Goal: Information Seeking & Learning: Learn about a topic

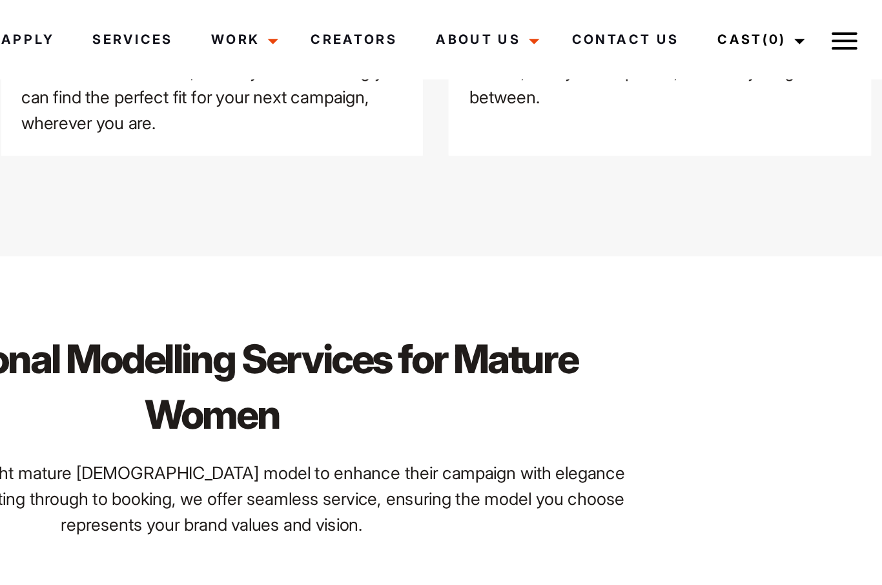
scroll to position [1819, 0]
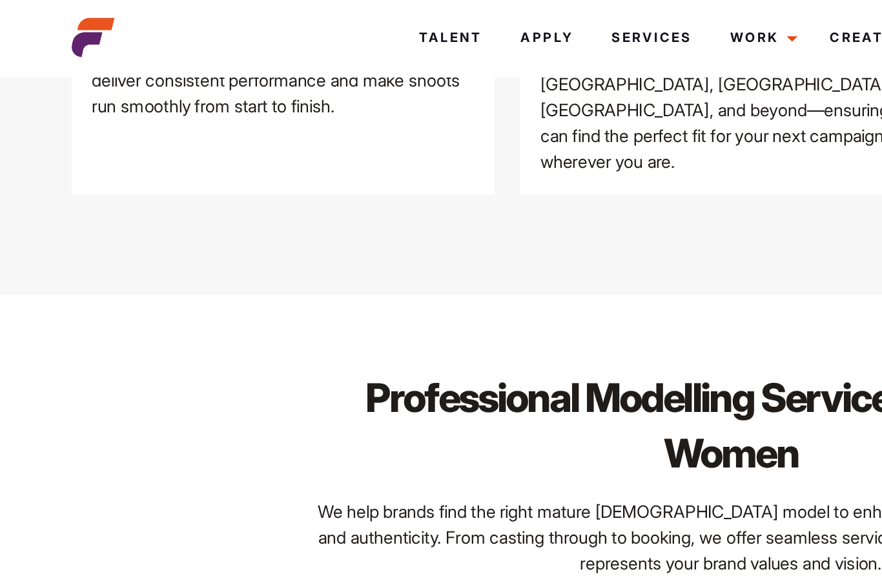
click at [275, 23] on link "Talent" at bounding box center [271, 23] width 61 height 35
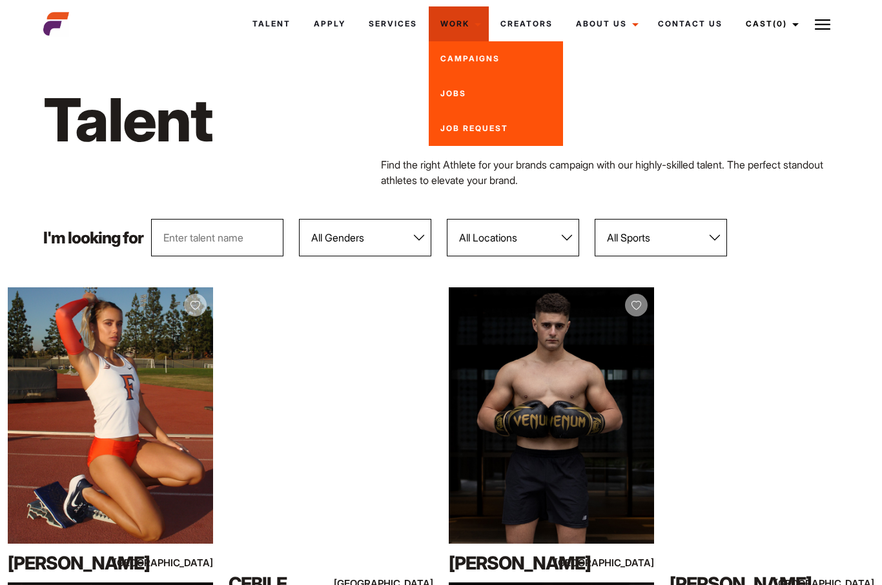
click at [456, 96] on link "Jobs" at bounding box center [496, 93] width 134 height 35
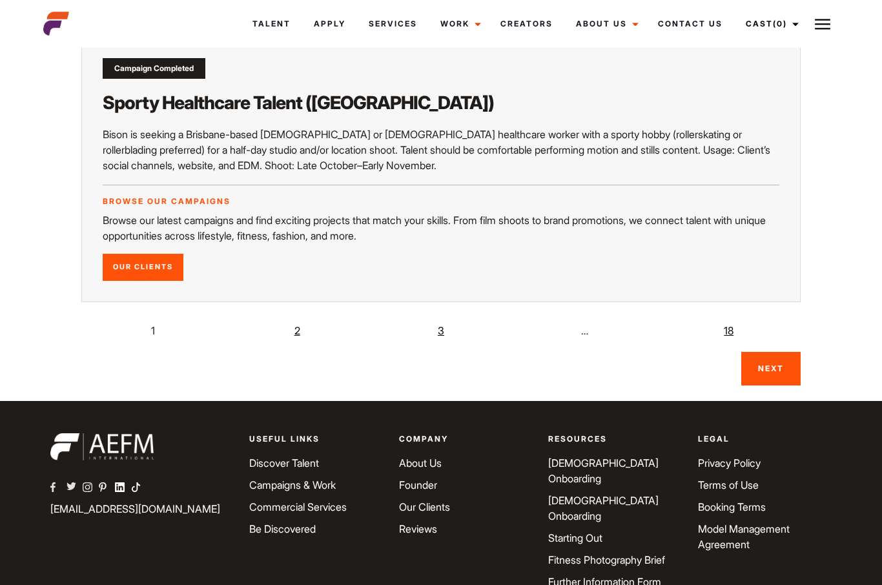
scroll to position [2412, 0]
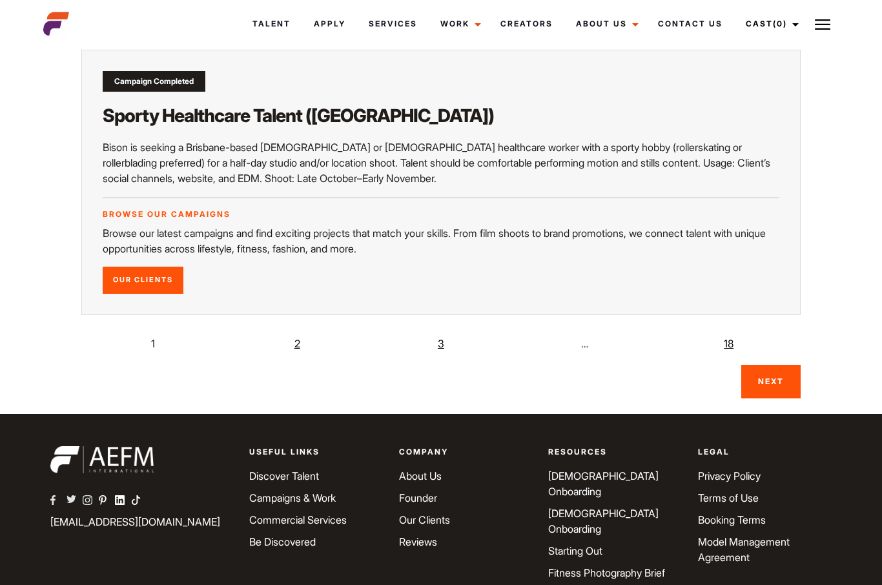
click at [297, 331] on link "2" at bounding box center [297, 344] width 26 height 26
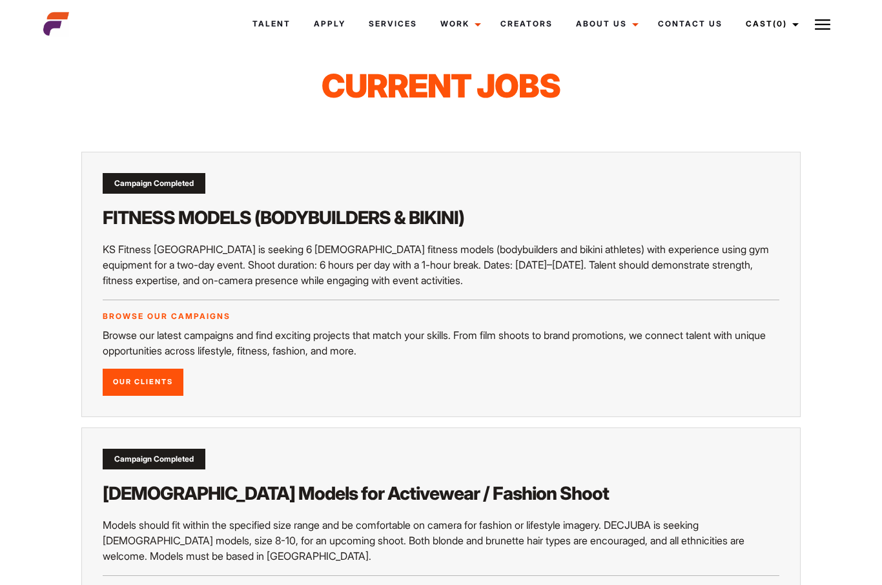
scroll to position [17, 0]
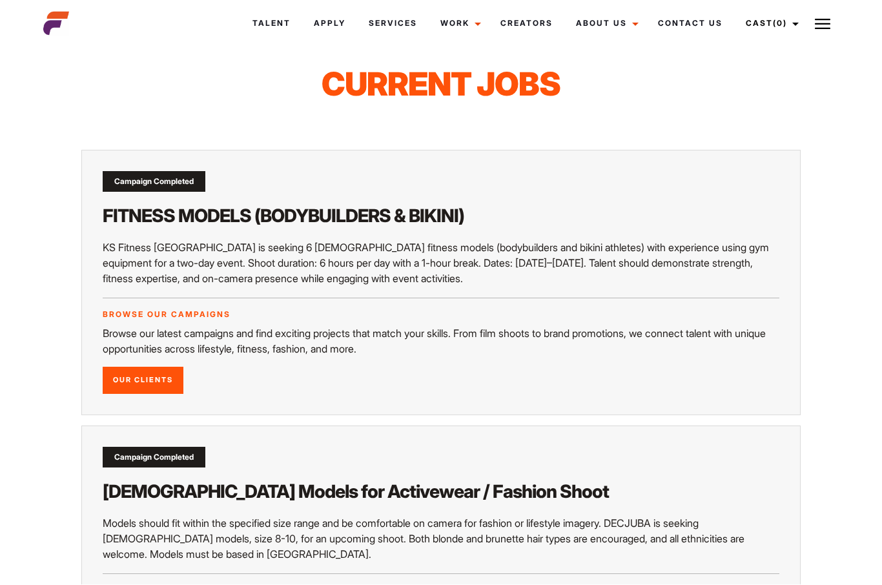
click at [153, 373] on link "Our Clients" at bounding box center [143, 380] width 81 height 27
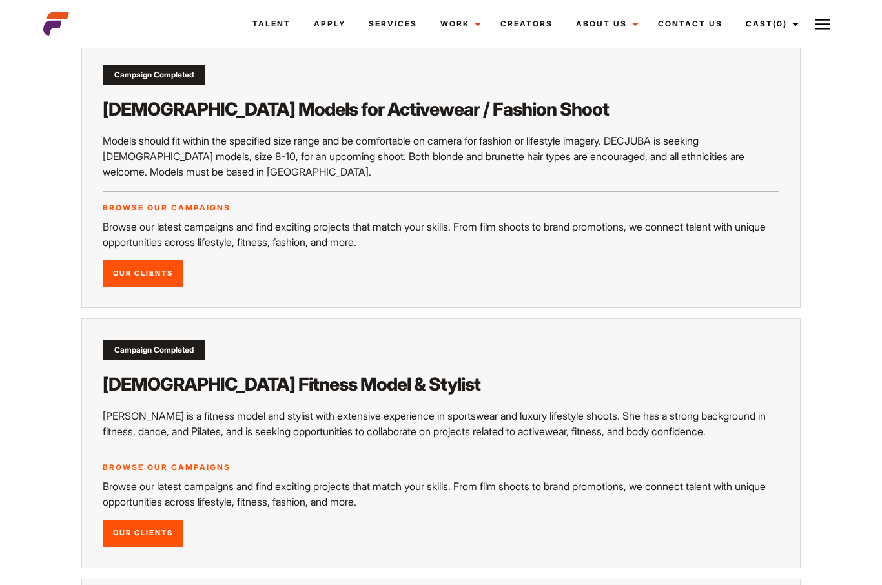
scroll to position [405, 0]
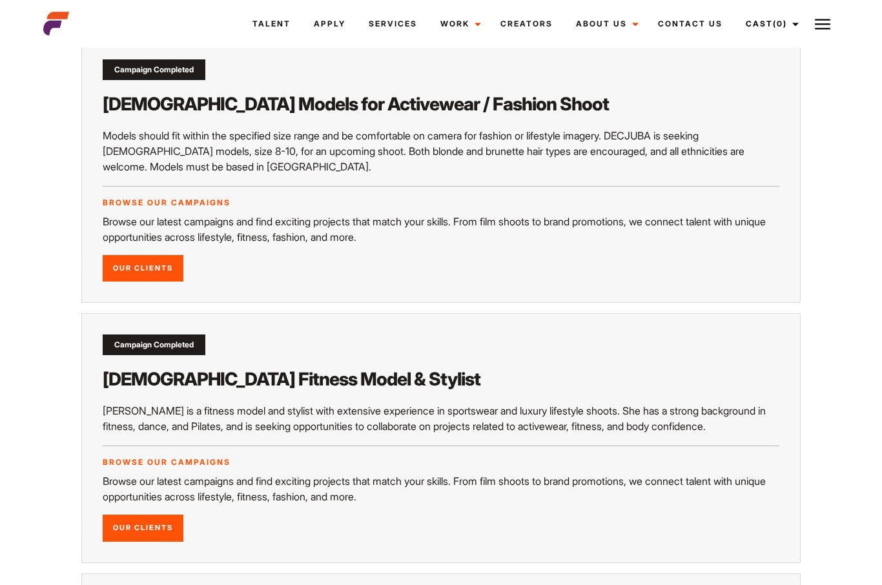
click at [147, 269] on link "Our Clients" at bounding box center [143, 269] width 81 height 27
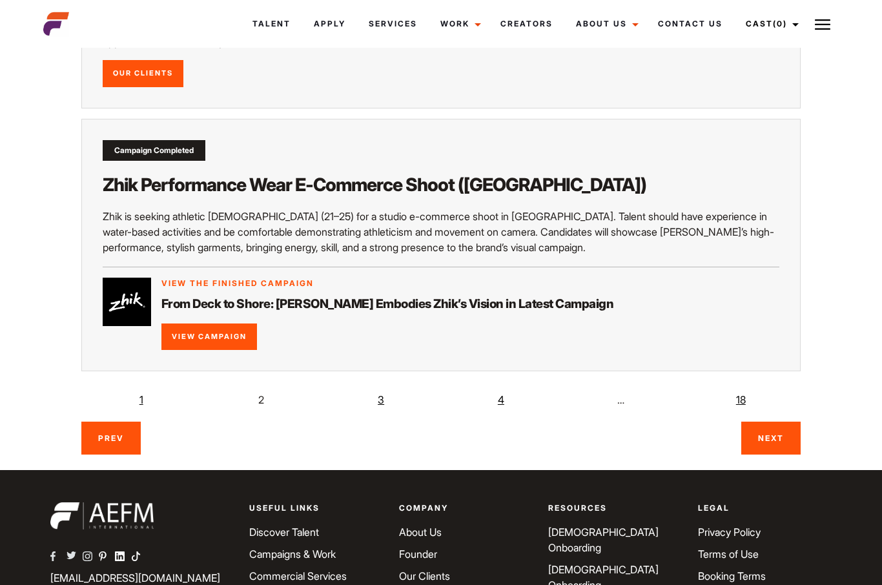
scroll to position [2223, 0]
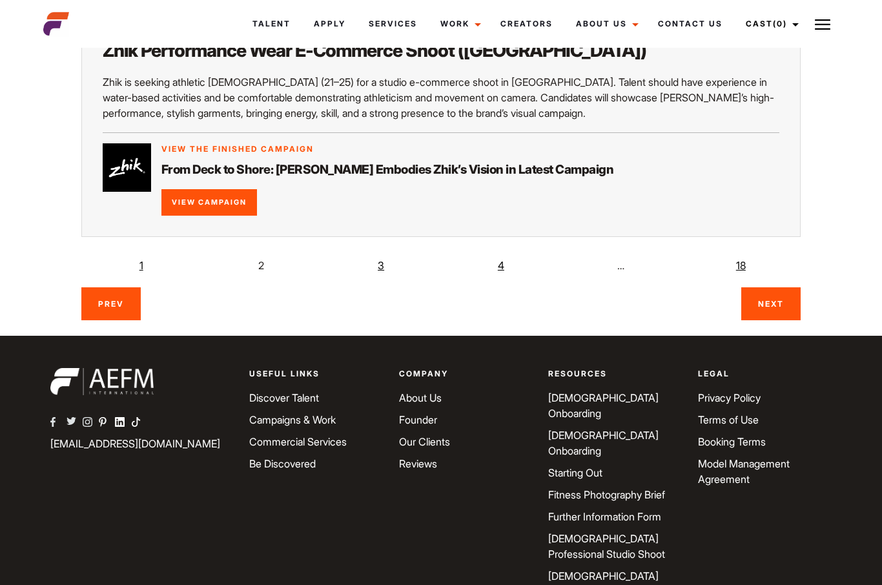
click at [496, 253] on link "4" at bounding box center [501, 266] width 26 height 26
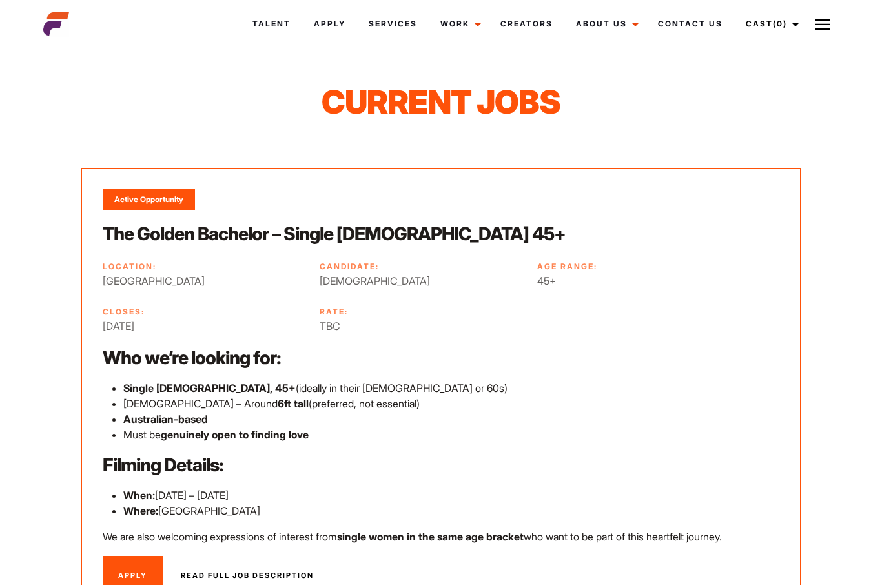
scroll to position [2454, 0]
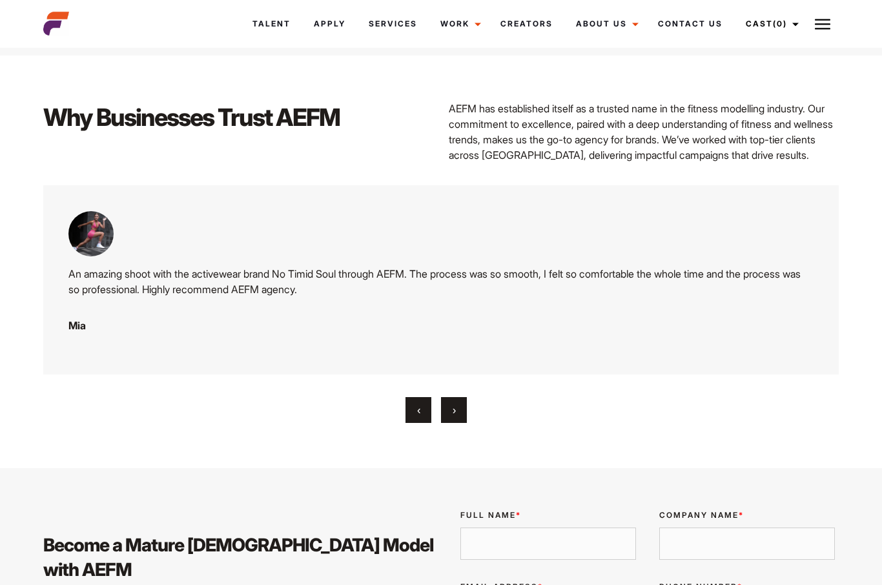
scroll to position [3251, 0]
